Goal: Transaction & Acquisition: Purchase product/service

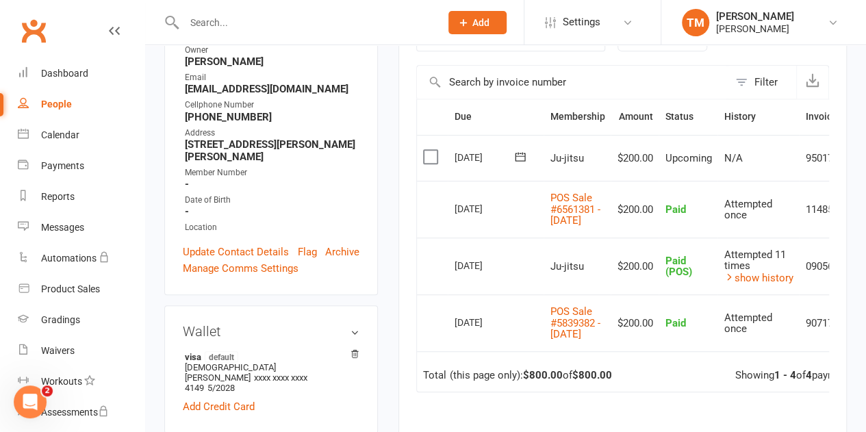
scroll to position [0, 47]
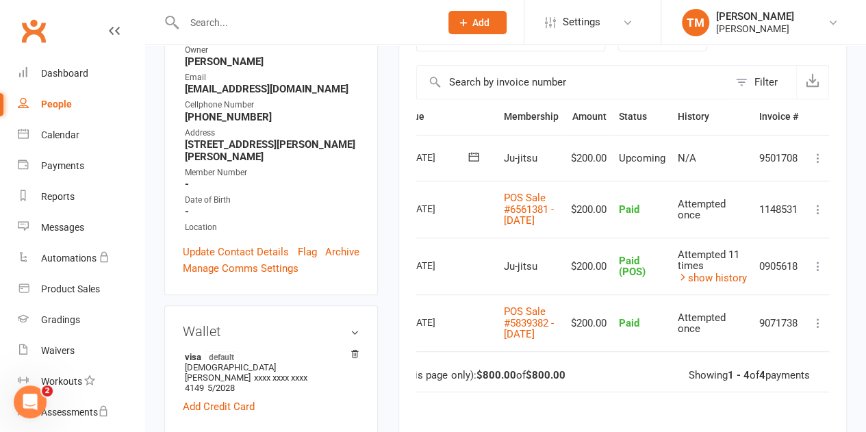
click at [32, 34] on link "Clubworx" at bounding box center [33, 31] width 34 height 34
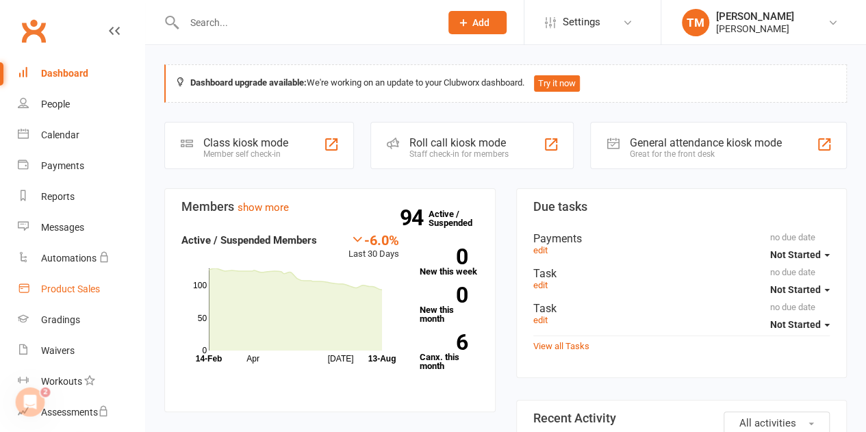
click at [86, 291] on div "Product Sales" at bounding box center [70, 288] width 59 height 11
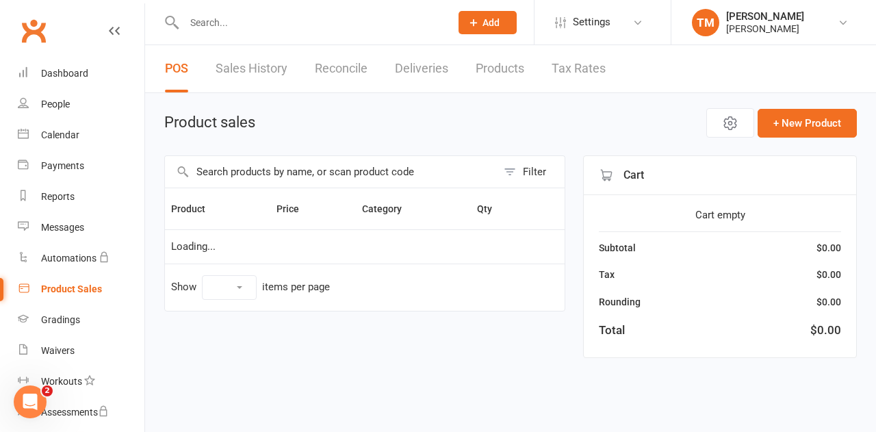
select select "100"
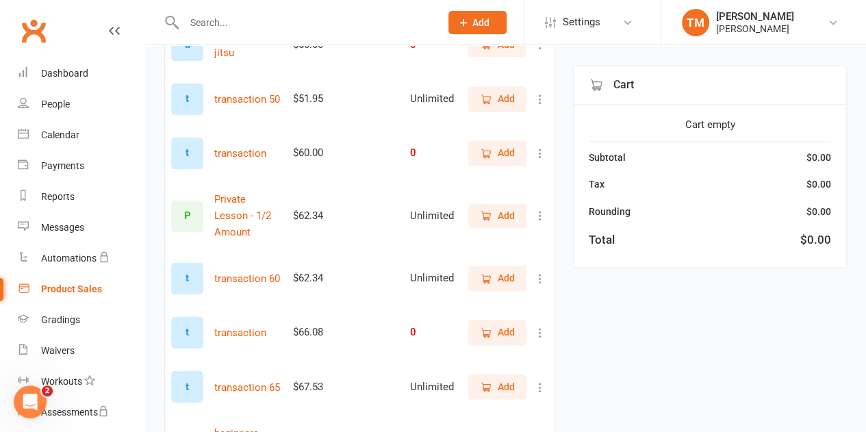
scroll to position [969, 0]
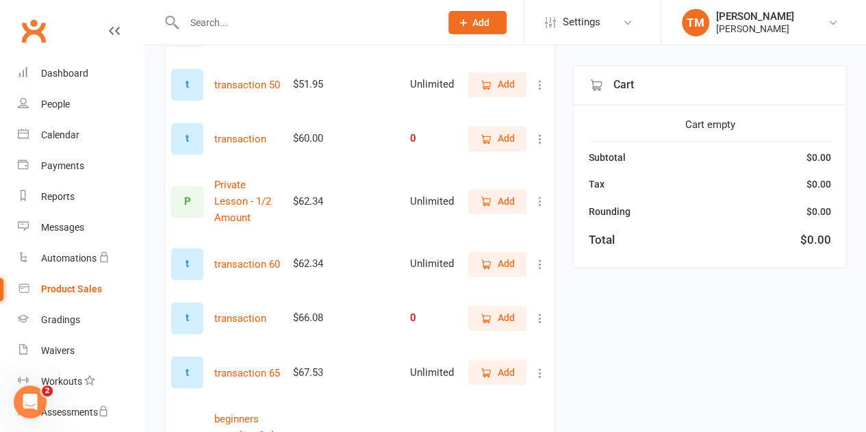
click at [507, 364] on span "Add" at bounding box center [506, 371] width 17 height 15
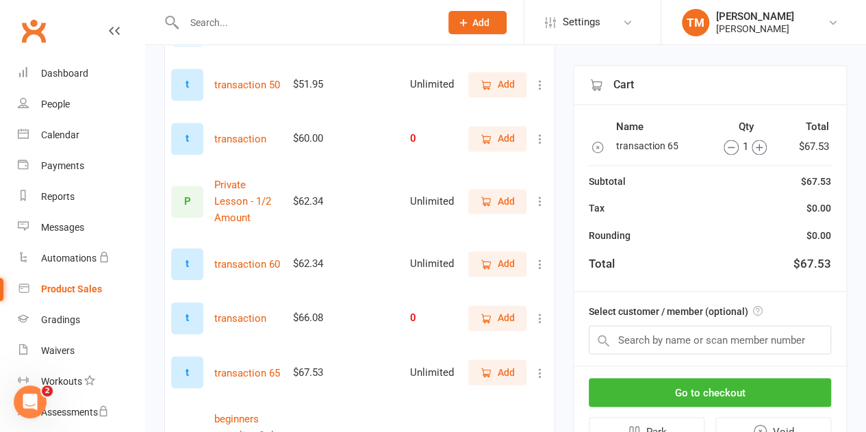
click at [507, 364] on span "Add" at bounding box center [506, 371] width 17 height 15
click at [718, 389] on button "Go to checkout" at bounding box center [710, 392] width 242 height 29
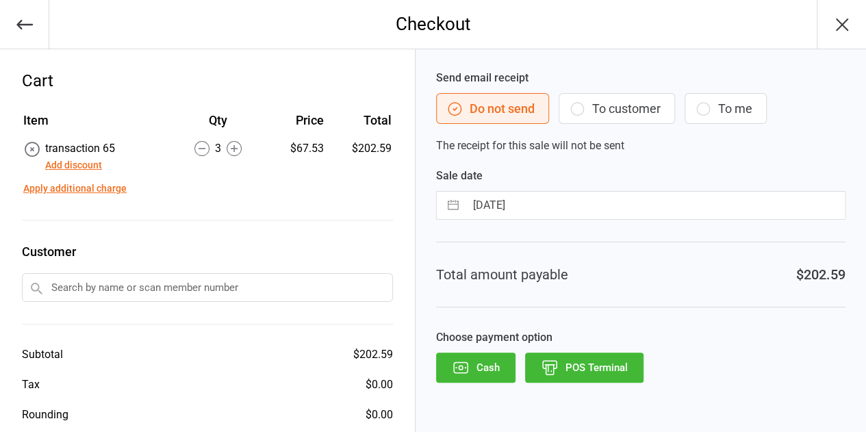
click at [249, 278] on input "text" at bounding box center [207, 287] width 371 height 29
type input "sarah ba"
click at [136, 295] on input "text" at bounding box center [207, 287] width 371 height 29
type input "sarah j"
click at [110, 281] on input "text" at bounding box center [207, 287] width 371 height 29
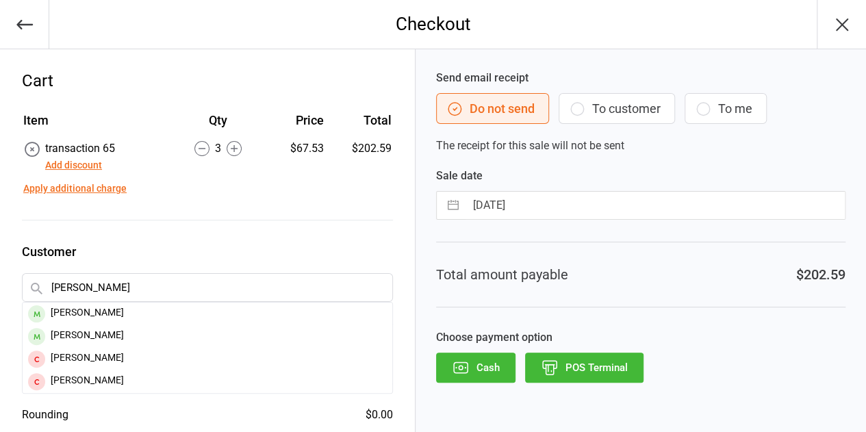
type input "sarah jones"
click at [110, 314] on div "Sarah Jones" at bounding box center [208, 314] width 370 height 23
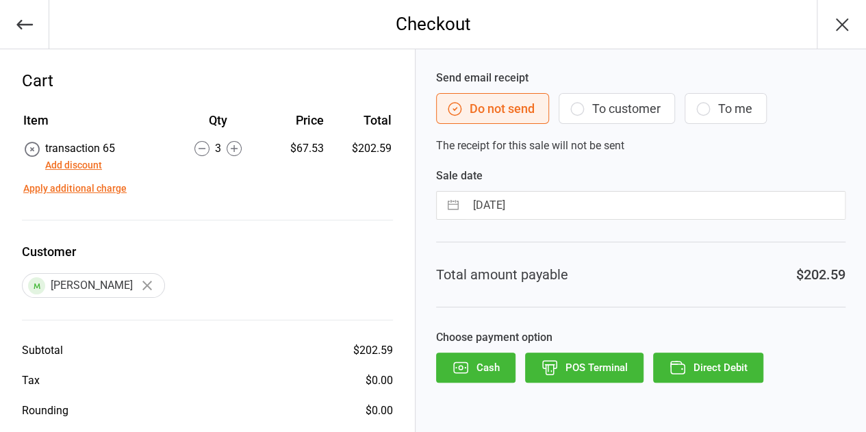
click at [609, 116] on button "To customer" at bounding box center [617, 108] width 116 height 31
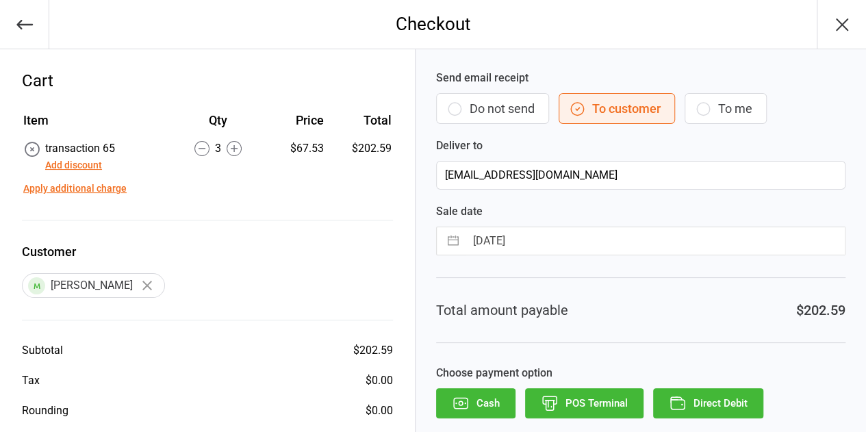
click at [691, 388] on button "Direct Debit" at bounding box center [708, 403] width 110 height 30
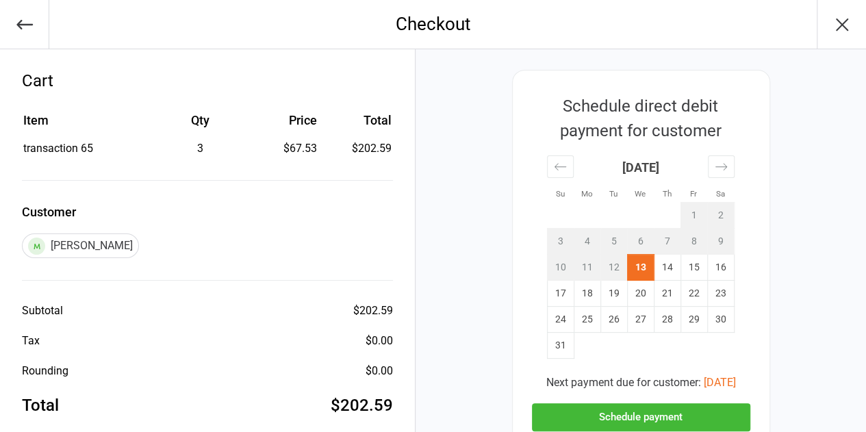
click at [638, 413] on button "Schedule payment" at bounding box center [641, 417] width 218 height 28
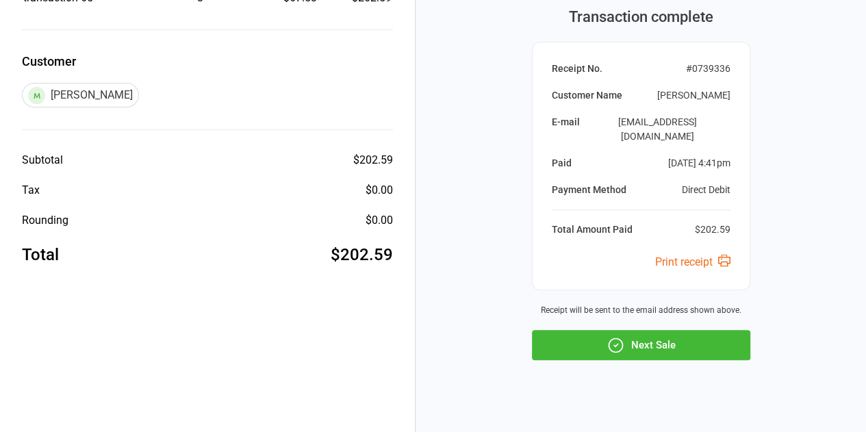
scroll to position [152, 0]
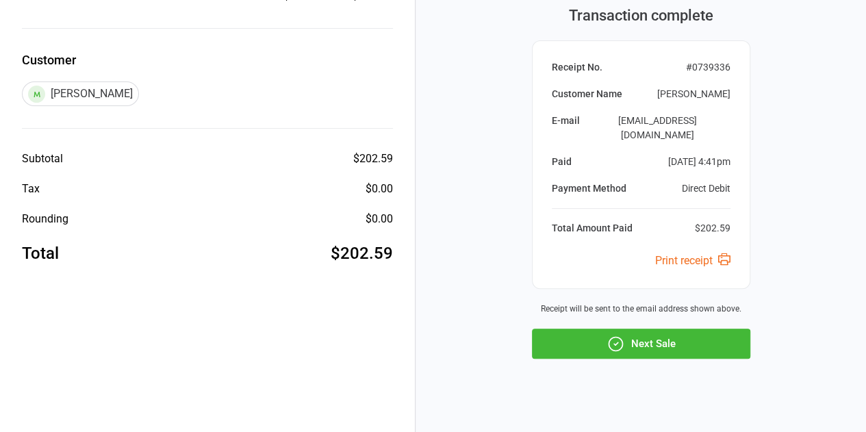
click at [655, 329] on button "Next Sale" at bounding box center [641, 344] width 218 height 30
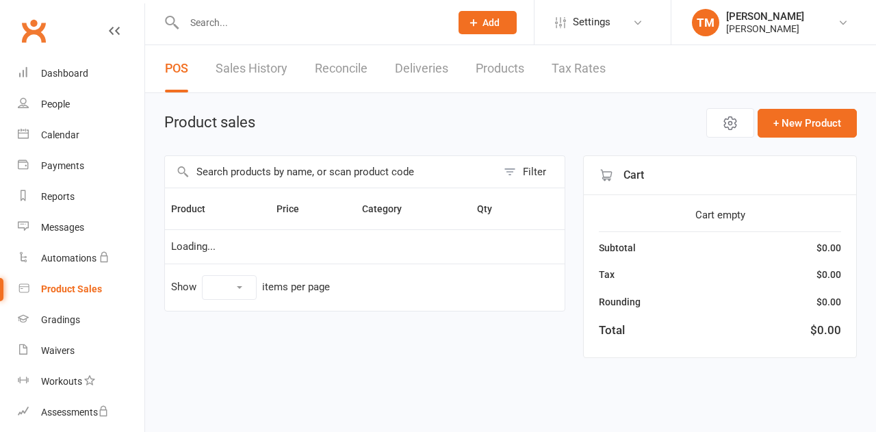
select select "100"
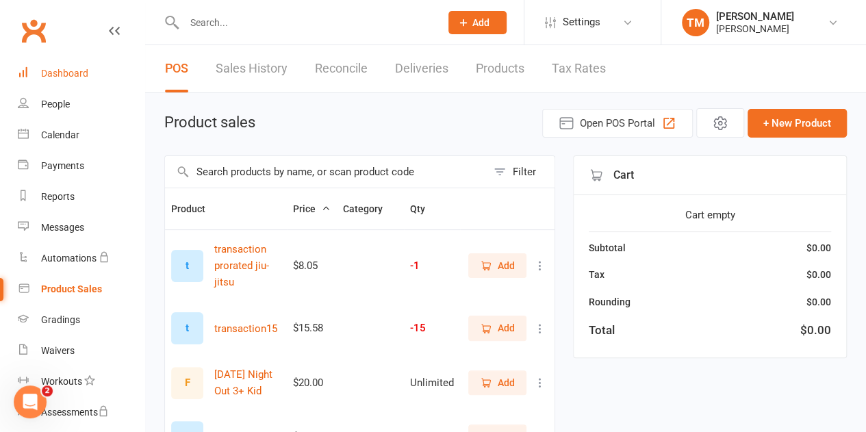
click at [90, 75] on link "Dashboard" at bounding box center [81, 73] width 127 height 31
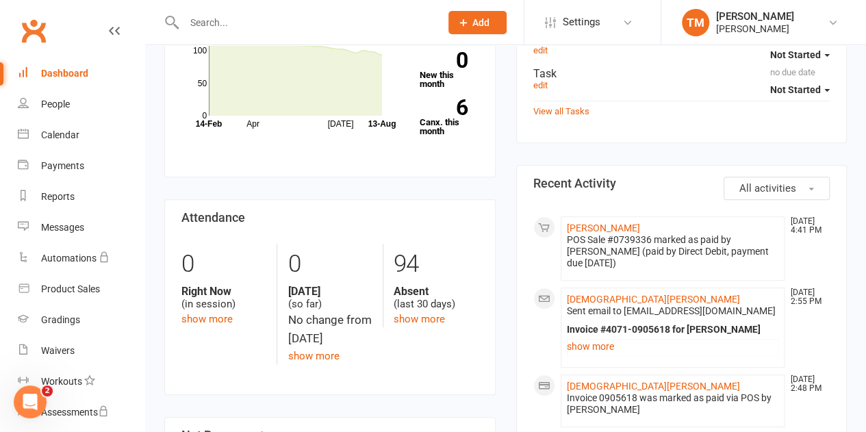
scroll to position [242, 0]
